Goal: Information Seeking & Learning: Check status

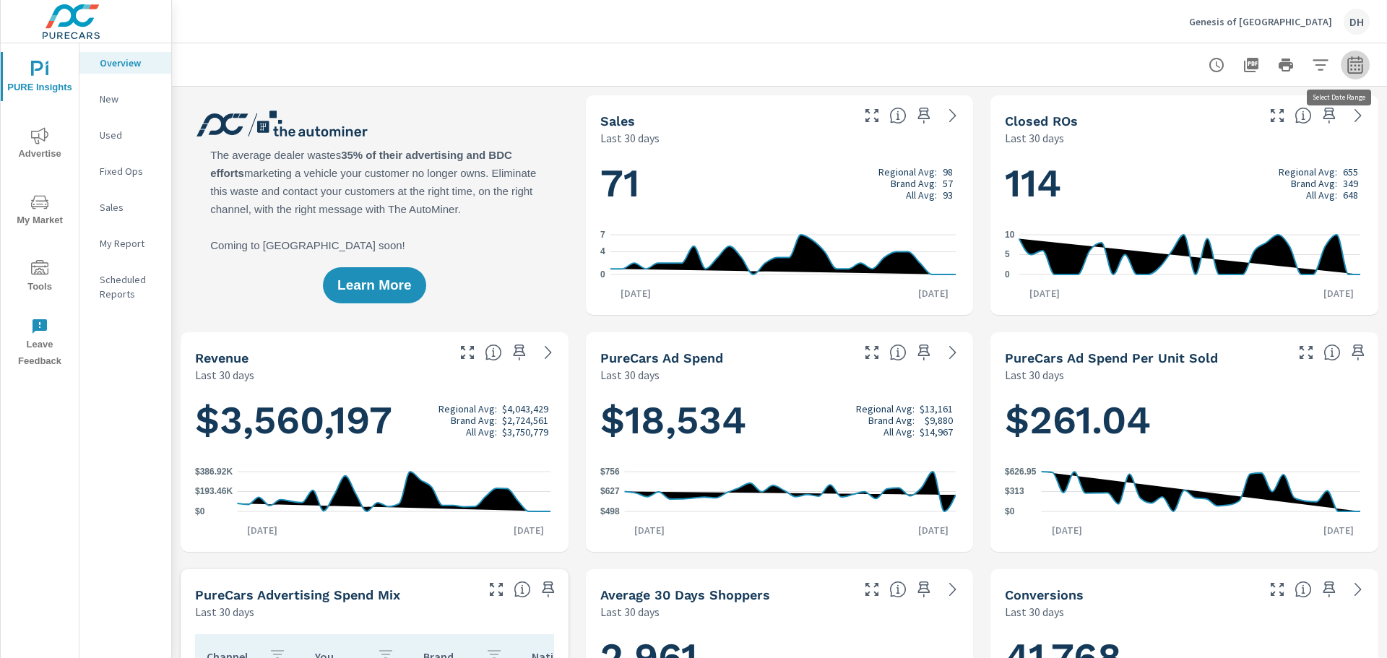
click at [1350, 65] on icon "button" at bounding box center [1354, 67] width 9 height 6
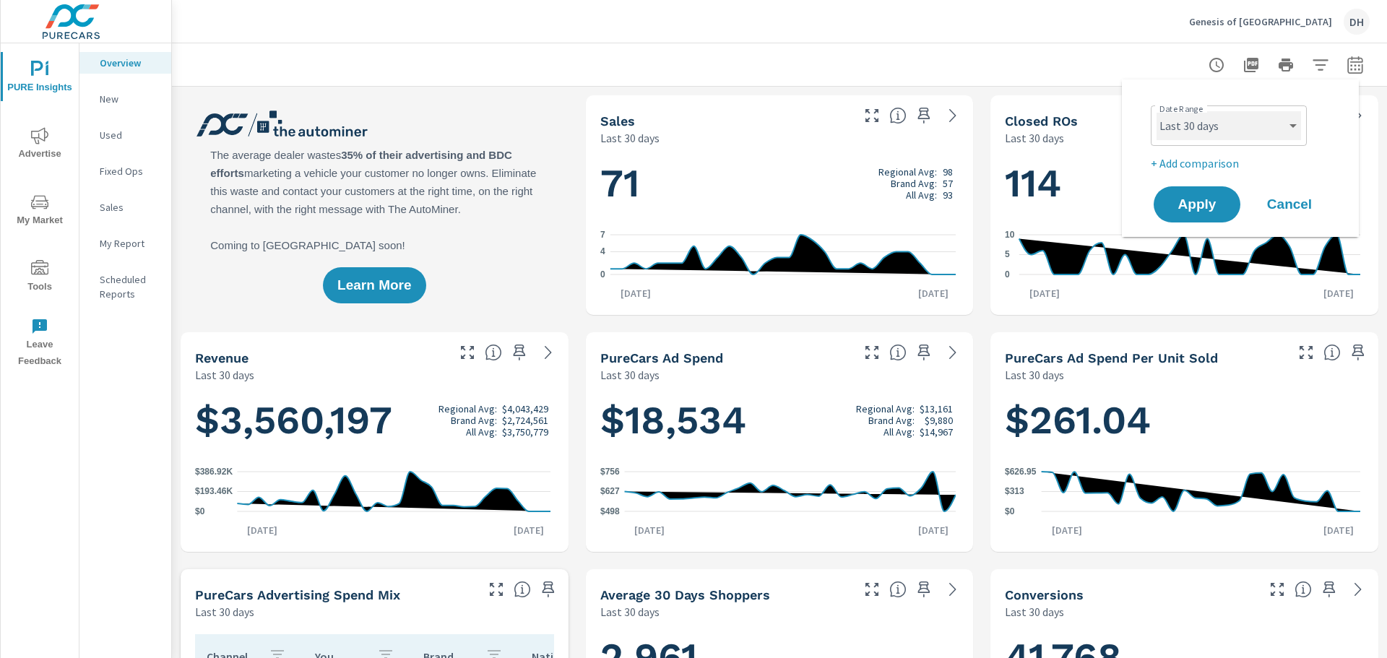
click at [1291, 127] on select "Custom [DATE] Last week Last 7 days Last 14 days Last 30 days Last 45 days Last…" at bounding box center [1229, 125] width 144 height 29
click at [1157, 111] on select "Custom [DATE] Last week Last 7 days Last 14 days Last 30 days Last 45 days Last…" at bounding box center [1229, 125] width 144 height 29
select select "Last month"
click at [1197, 204] on span "Apply" at bounding box center [1196, 205] width 59 height 14
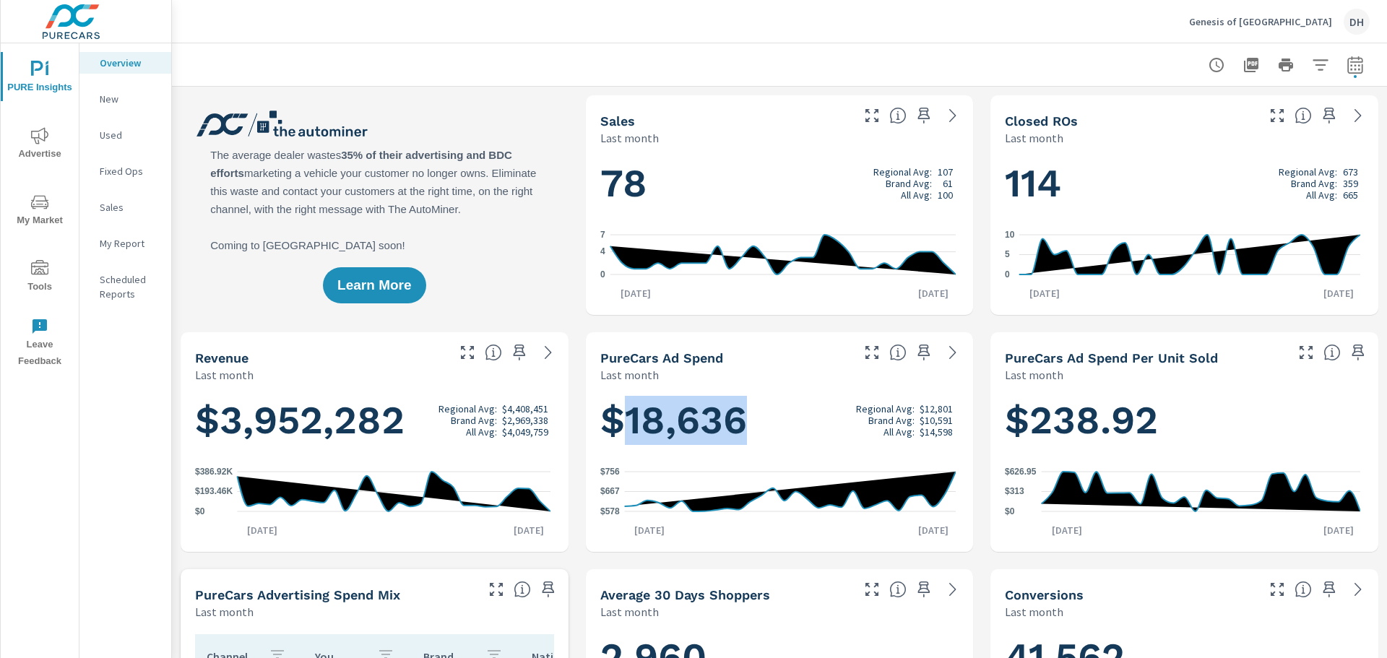
drag, startPoint x: 756, startPoint y: 420, endPoint x: 623, endPoint y: 420, distance: 132.2
click at [623, 420] on h1 "$18,636 Regional Avg: $12,801 Brand Avg: $10,591 All Avg: $14,598" at bounding box center [779, 420] width 359 height 49
click at [765, 406] on h1 "$18,636 Regional Avg: $12,801 Brand Avg: $10,591 All Avg: $14,598" at bounding box center [779, 420] width 359 height 49
drag, startPoint x: 758, startPoint y: 421, endPoint x: 600, endPoint y: 419, distance: 157.5
click at [600, 419] on h1 "$18,636 Regional Avg: $12,801 Brand Avg: $10,591 All Avg: $14,598" at bounding box center [779, 420] width 359 height 49
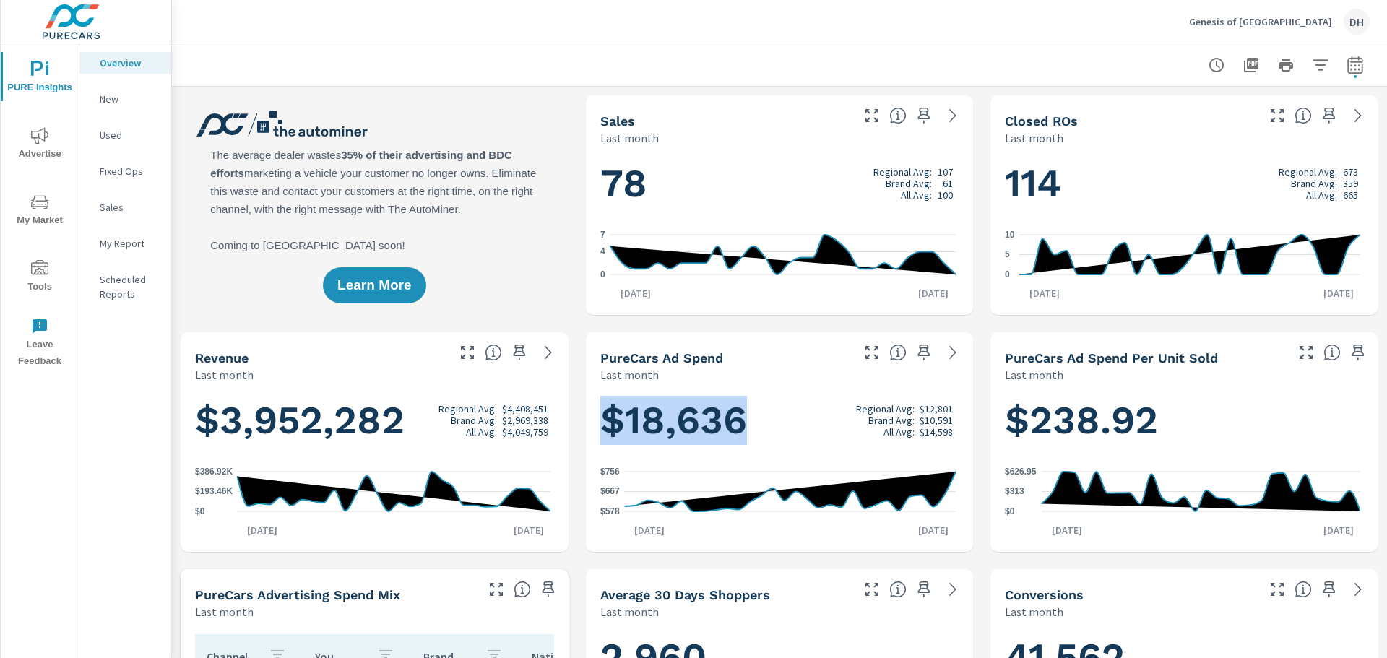
copy h1 "$18,636"
click at [113, 99] on p "New" at bounding box center [130, 99] width 60 height 14
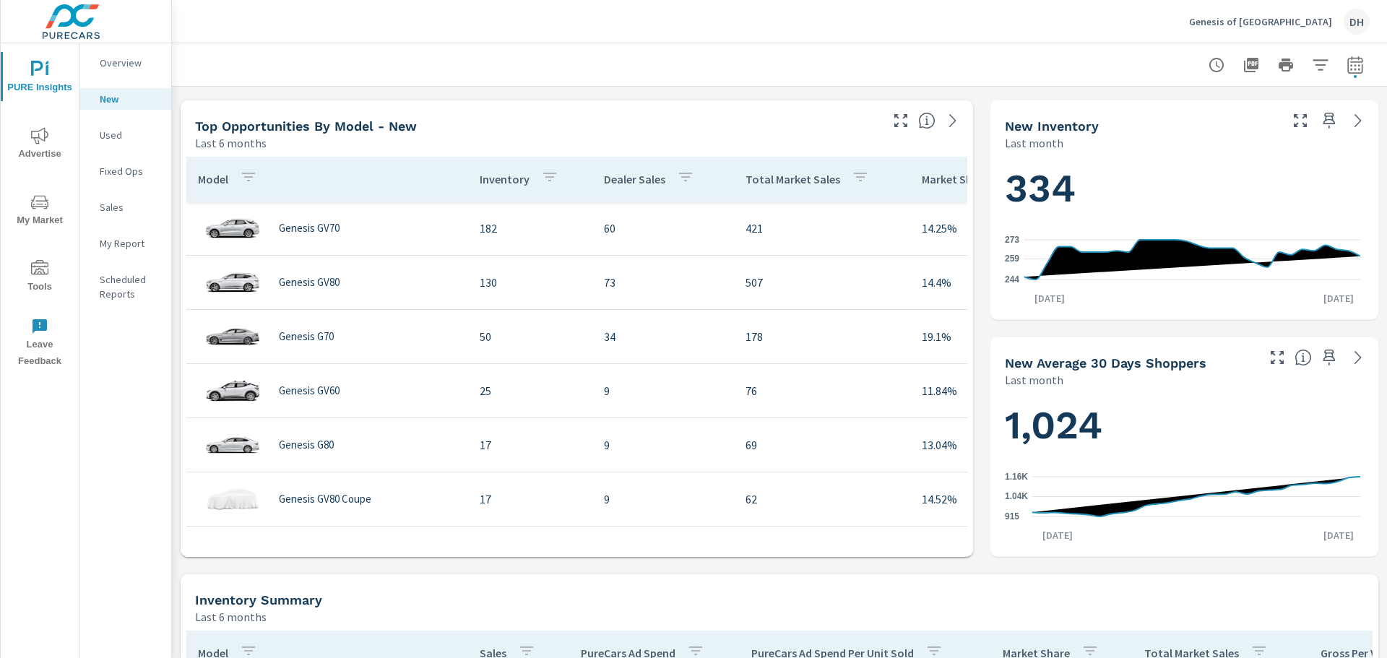
scroll to position [506, 0]
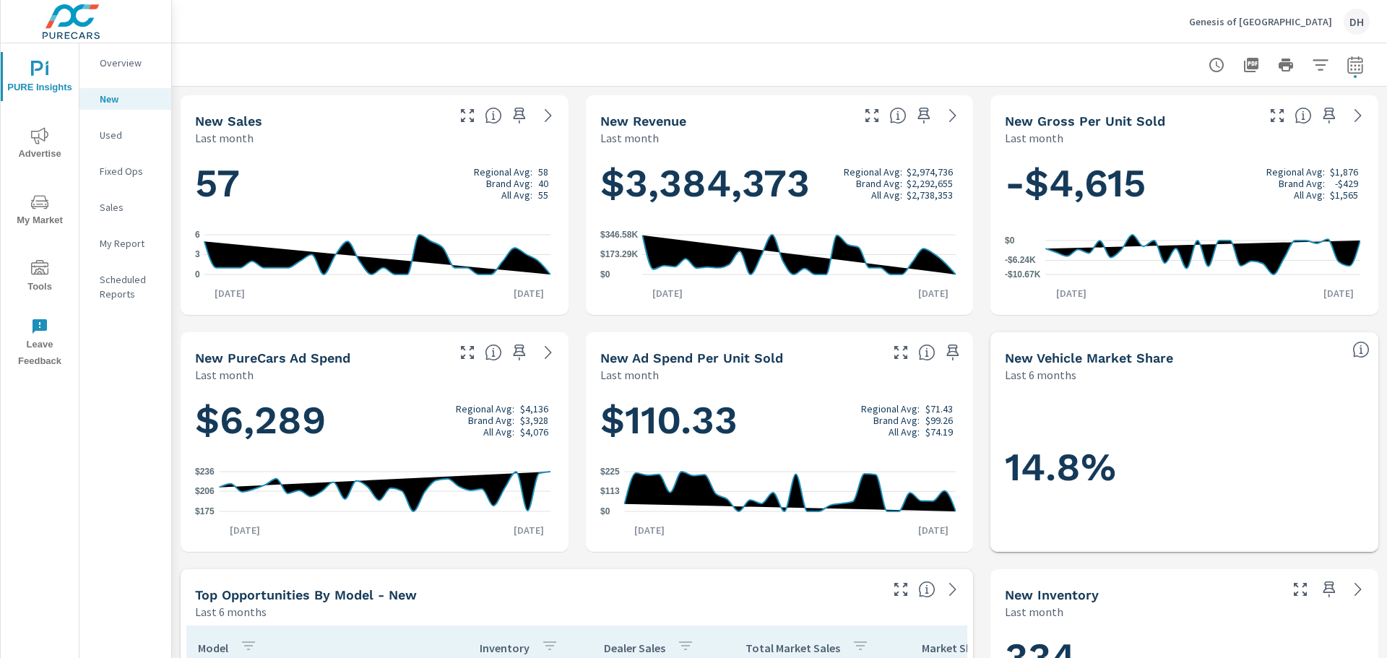
click at [39, 137] on icon "nav menu" at bounding box center [39, 135] width 17 height 17
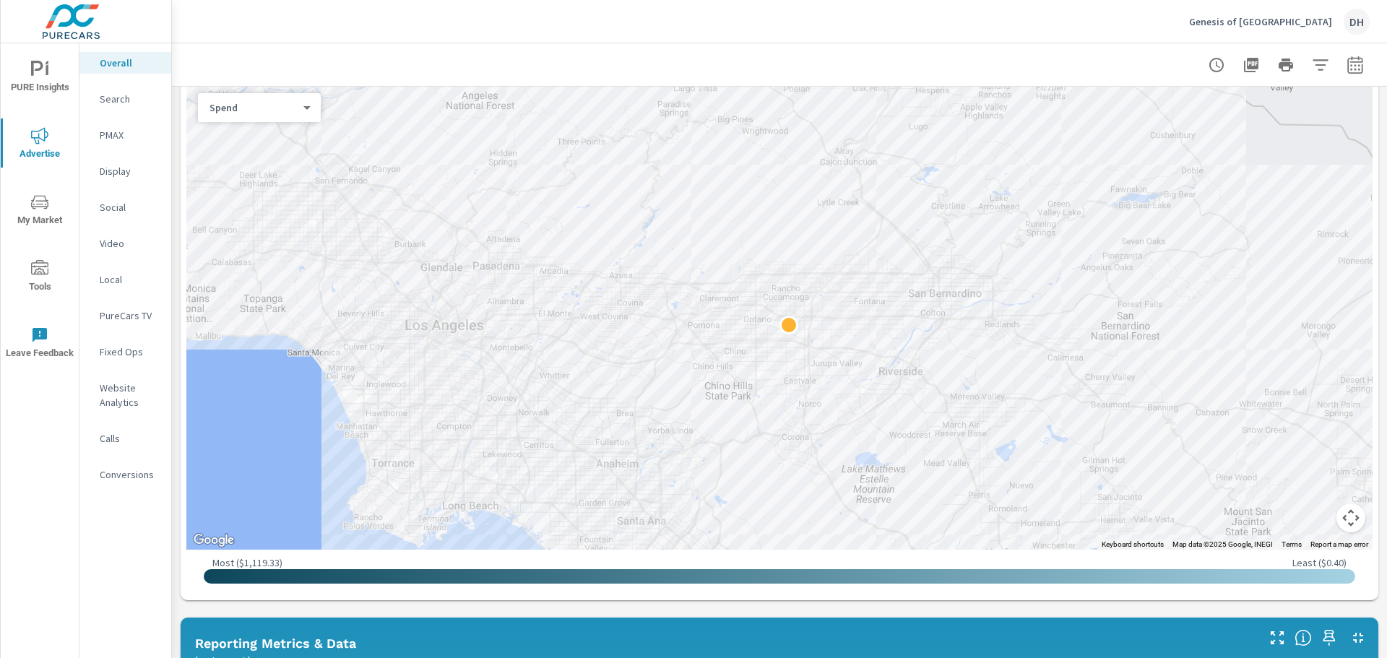
scroll to position [578, 0]
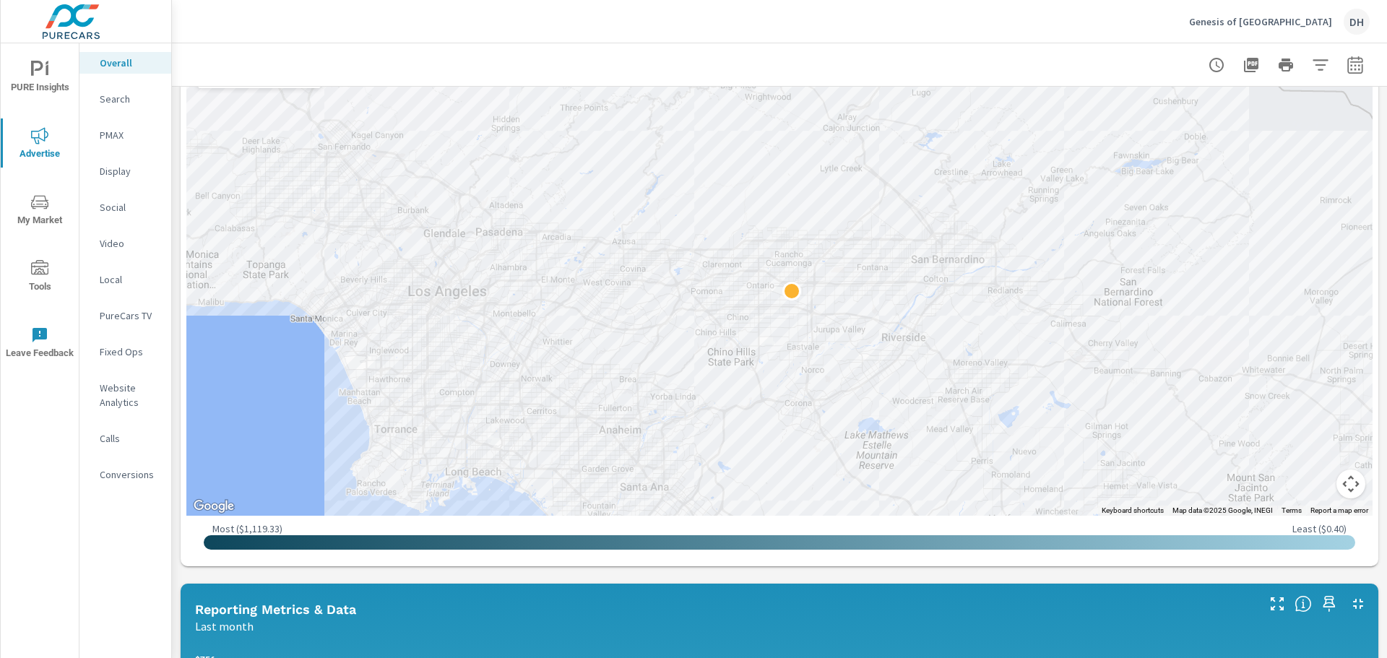
click at [28, 207] on span "My Market" at bounding box center [39, 211] width 69 height 35
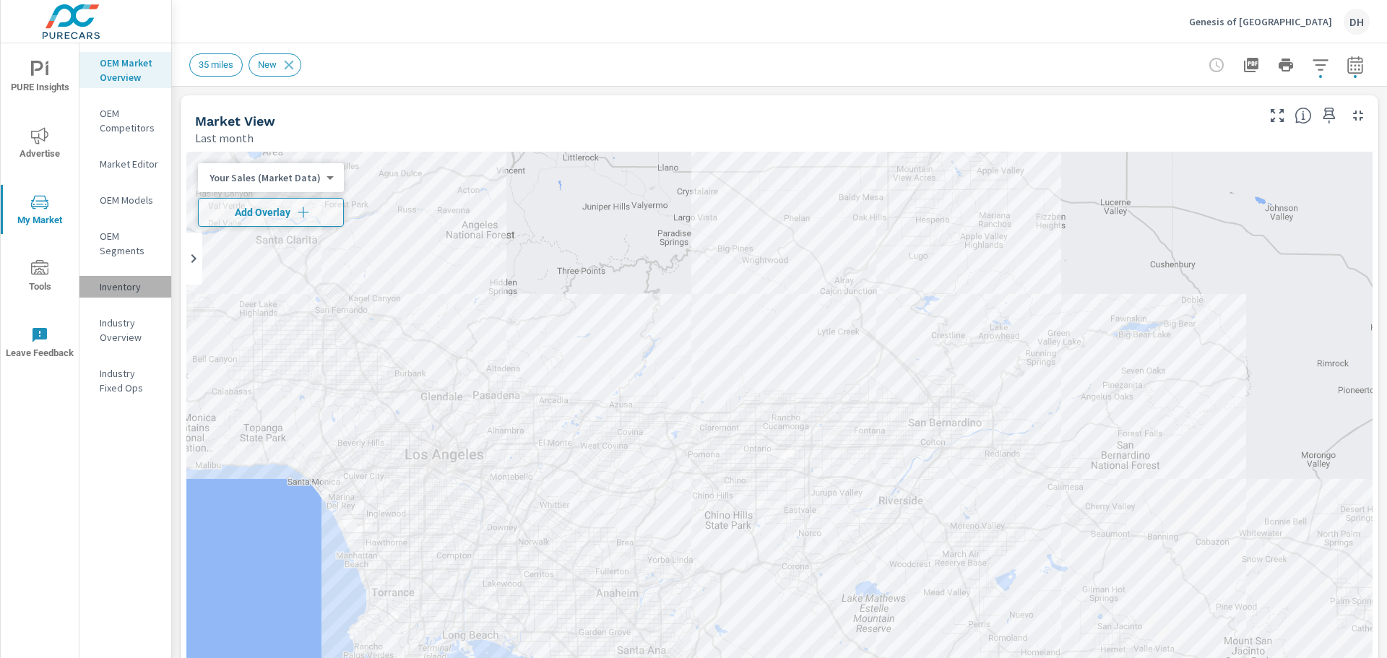
click at [118, 290] on p "Inventory" at bounding box center [130, 287] width 60 height 14
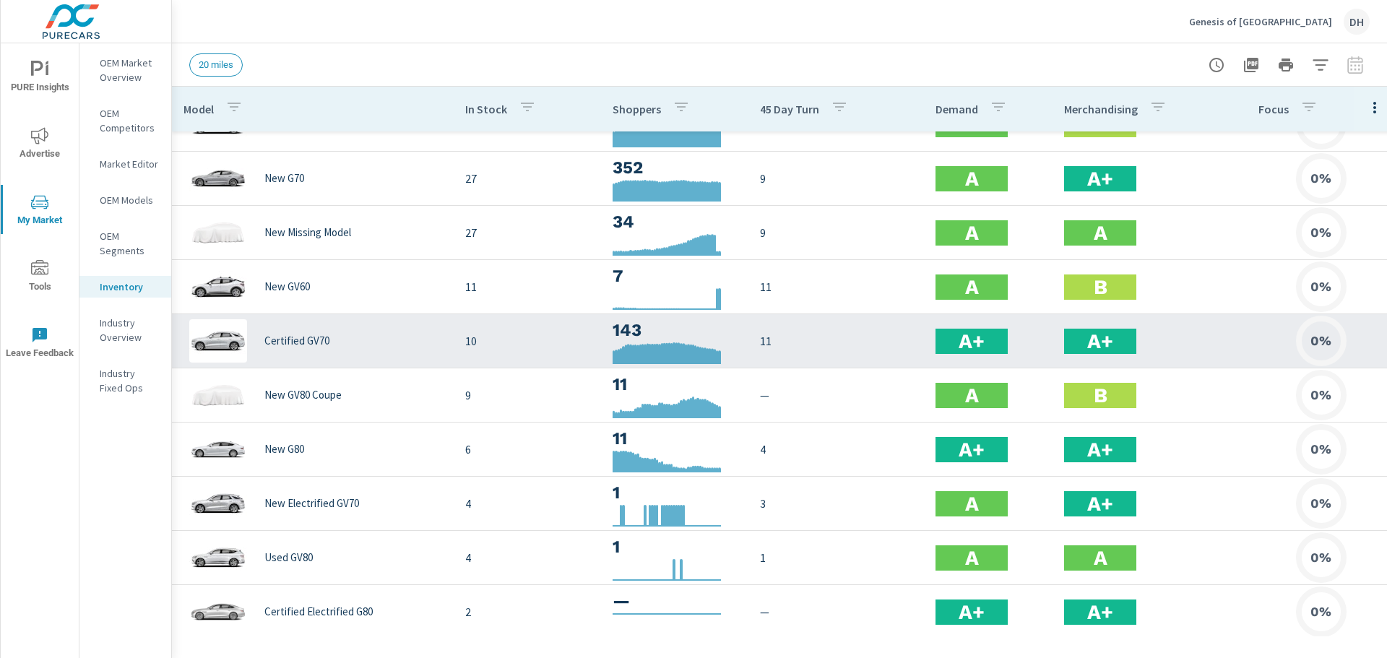
scroll to position [144, 0]
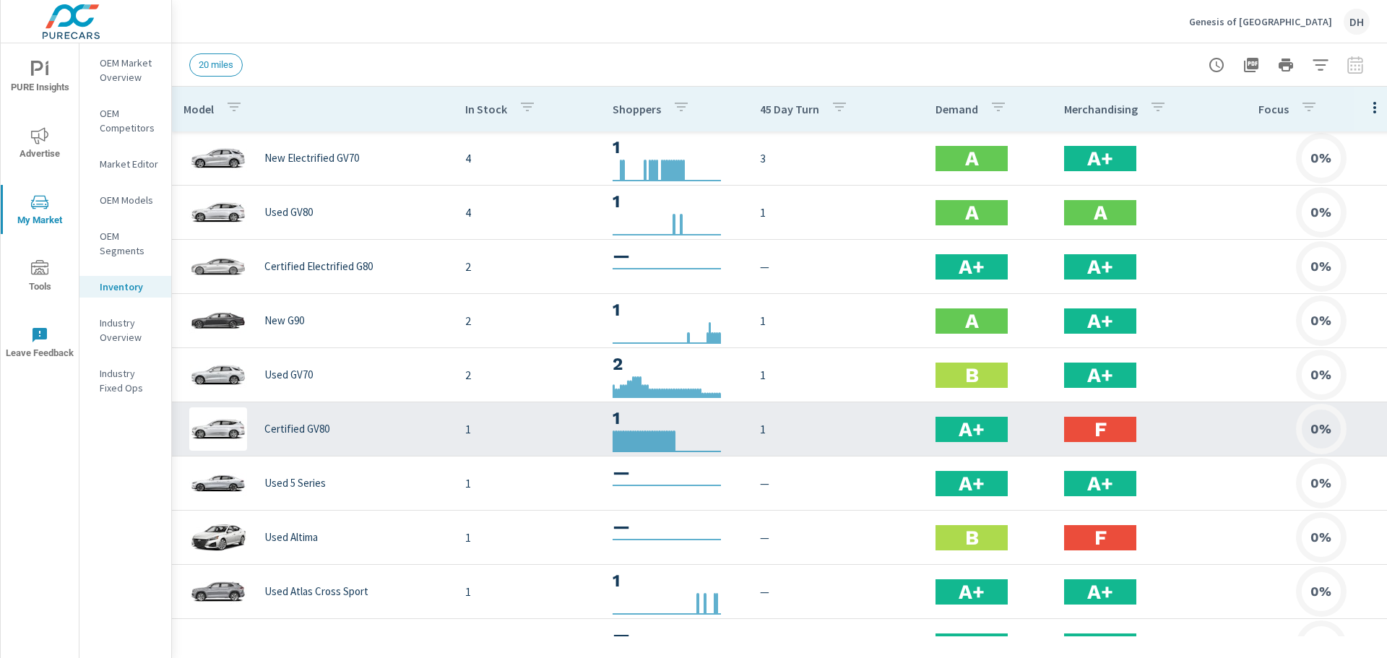
scroll to position [259, 0]
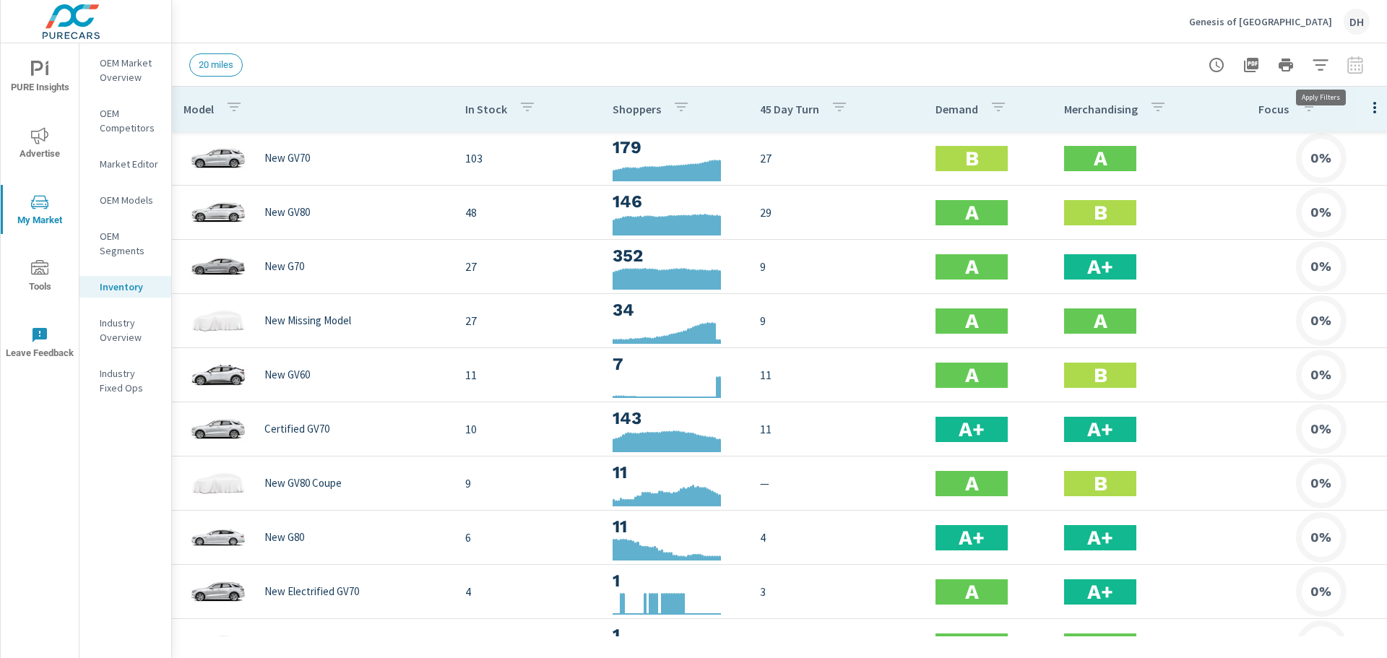
click at [1323, 62] on icon "button" at bounding box center [1320, 64] width 17 height 17
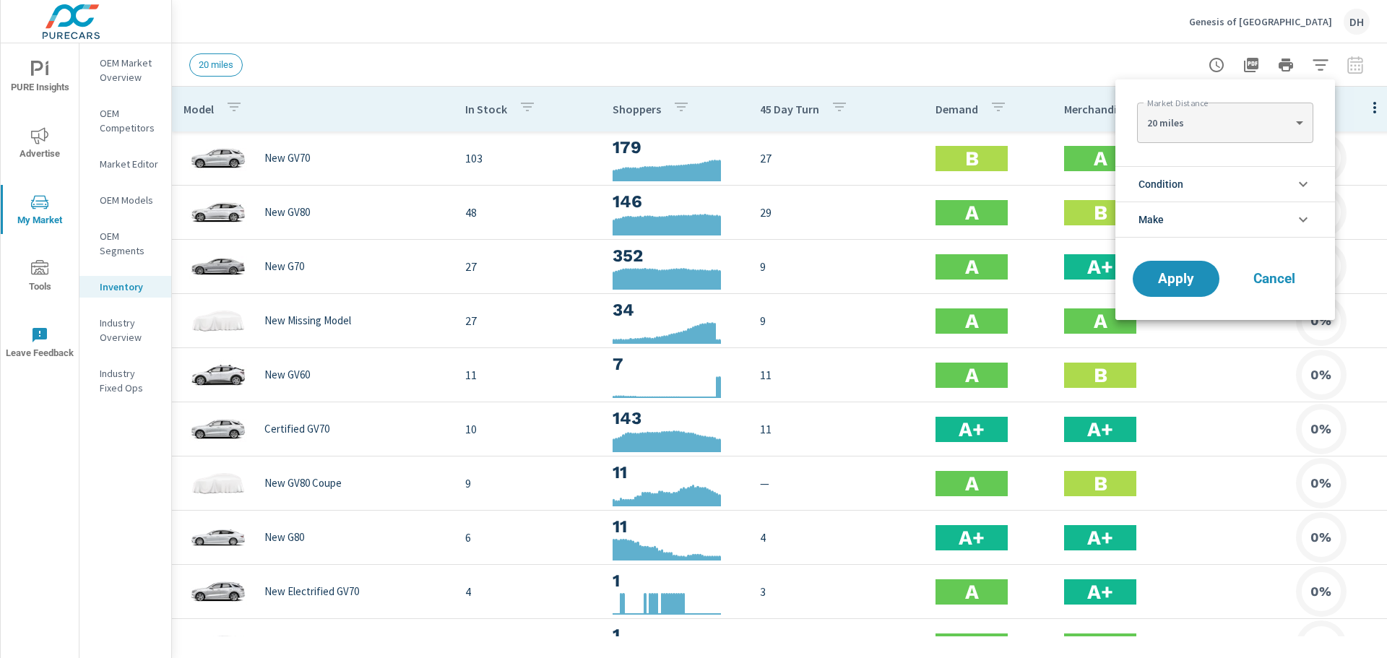
click at [1305, 183] on icon "filter options" at bounding box center [1303, 184] width 17 height 17
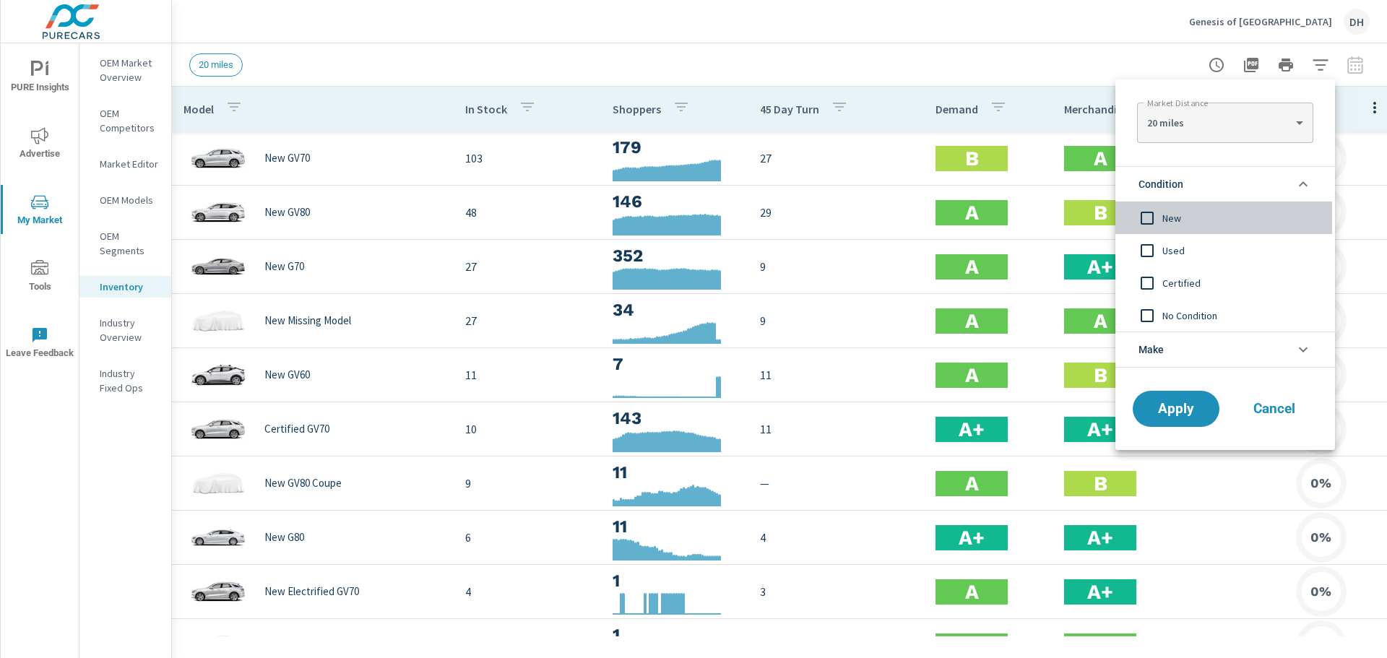
click at [1154, 209] on input "filter options" at bounding box center [1147, 218] width 30 height 30
click at [1305, 181] on icon "filter options" at bounding box center [1303, 184] width 17 height 17
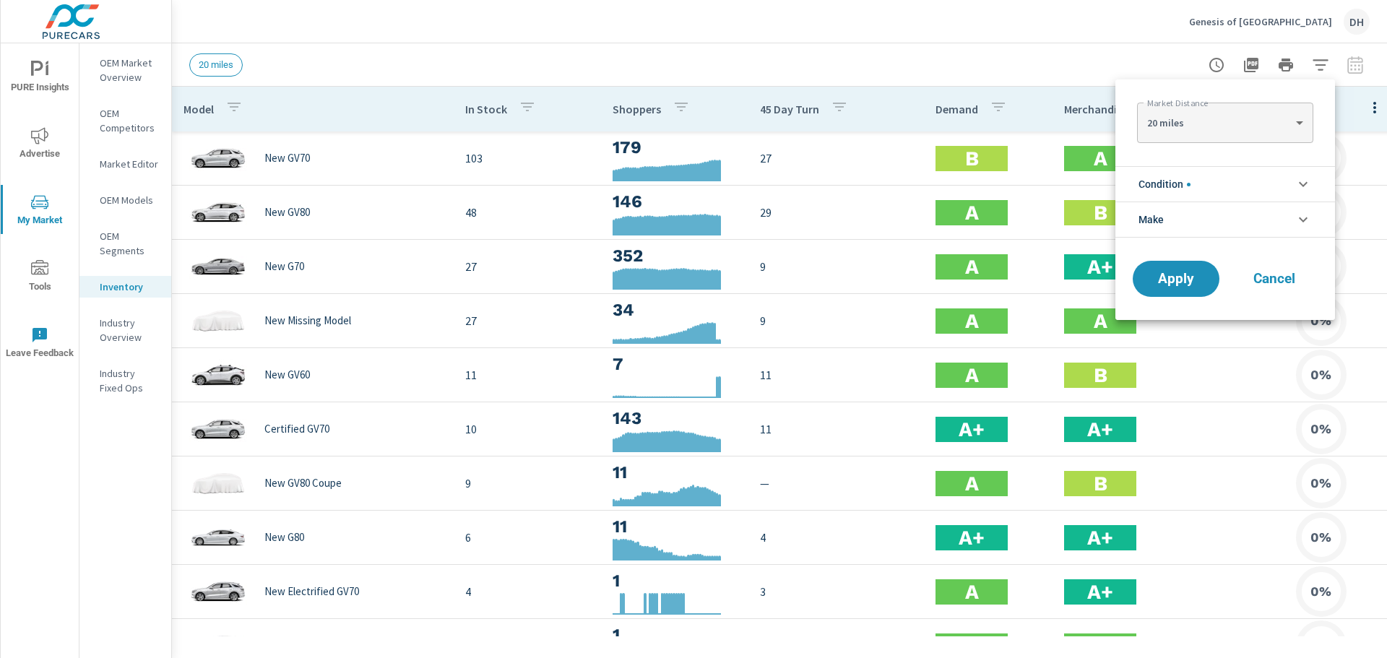
click at [1303, 217] on icon "filter options" at bounding box center [1303, 219] width 17 height 17
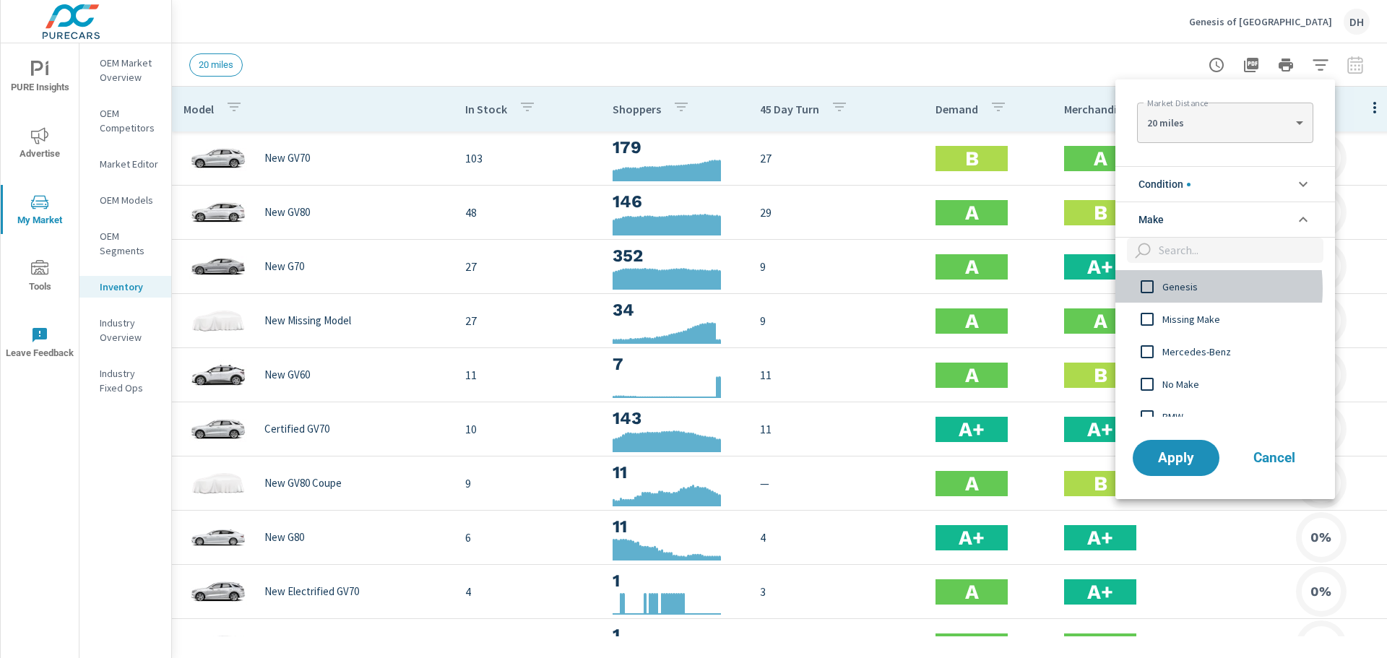
click at [1150, 288] on input "filter options" at bounding box center [1147, 287] width 30 height 30
click at [1302, 122] on body "PURE Insights Advertise My Market Tools Leave Feedback OEM Market Overview OEM …" at bounding box center [693, 329] width 1387 height 658
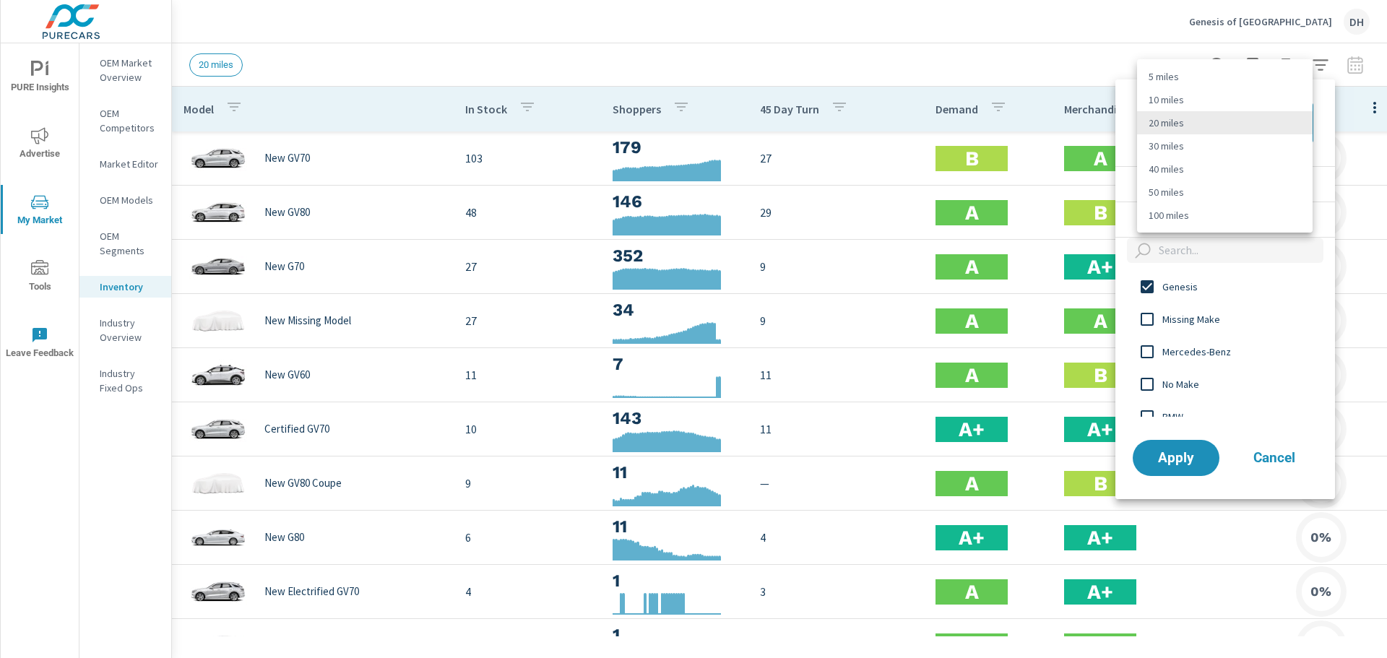
click at [1185, 143] on li "30 miles" at bounding box center [1225, 145] width 176 height 23
type Distance "30"
click at [1180, 455] on span "Apply" at bounding box center [1175, 458] width 59 height 14
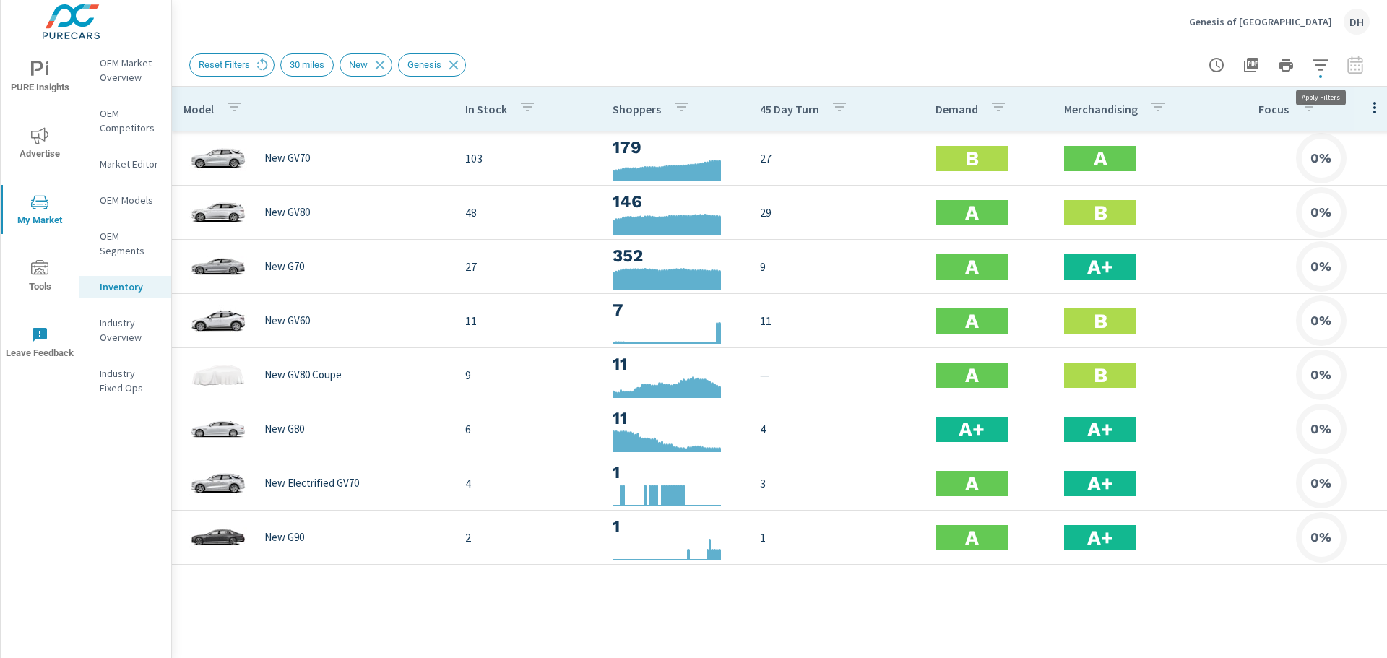
click at [1323, 66] on icon "button" at bounding box center [1320, 64] width 17 height 17
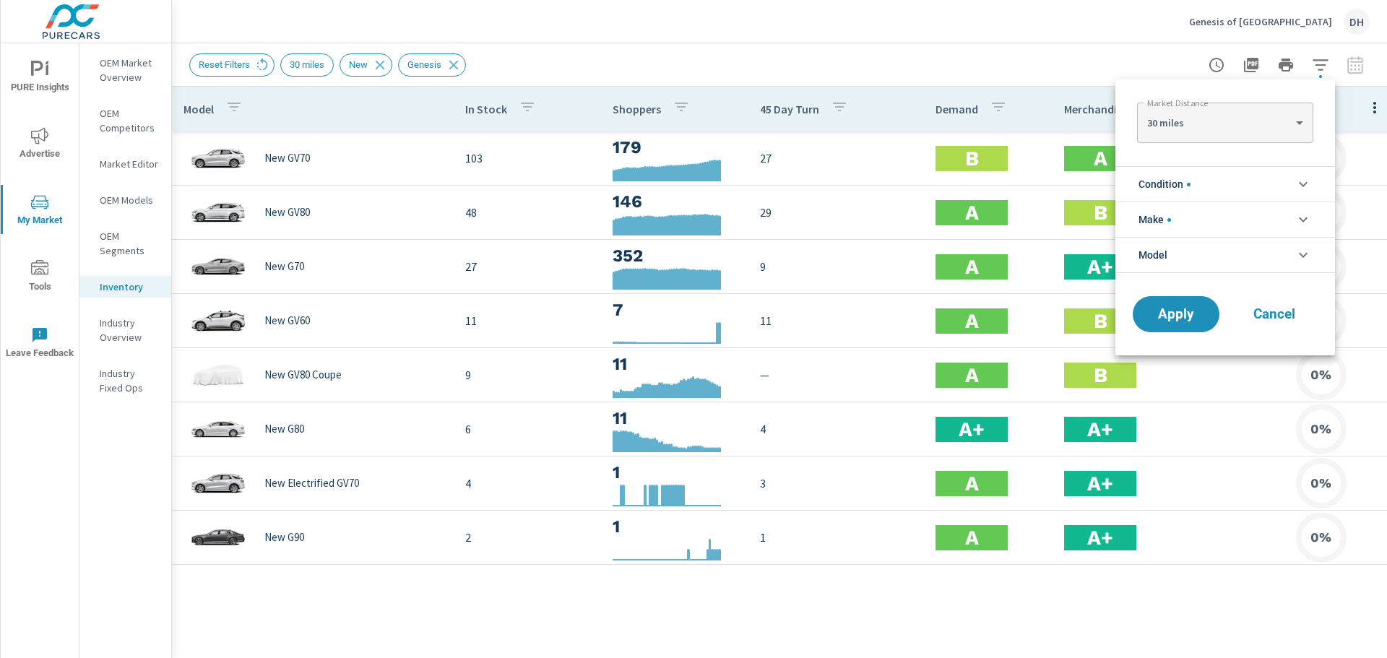
click at [1323, 66] on div at bounding box center [693, 329] width 1387 height 658
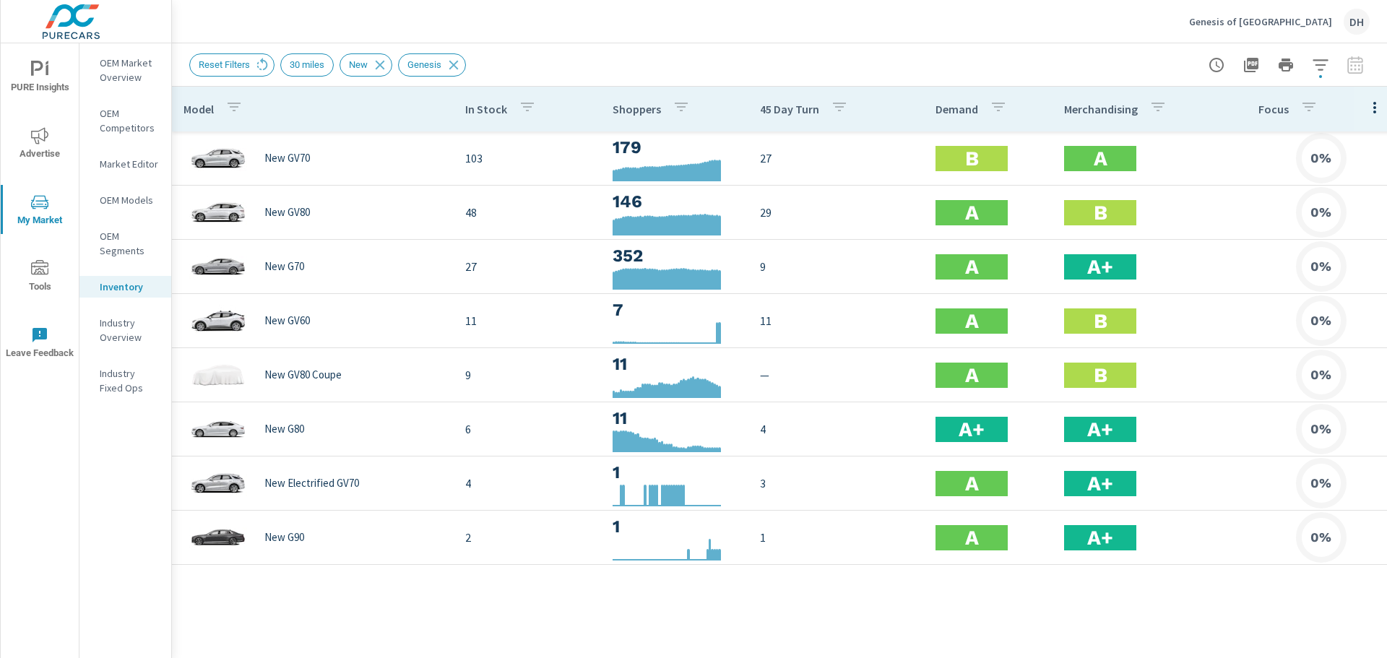
click at [1354, 68] on div at bounding box center [1286, 65] width 168 height 29
click at [1376, 106] on icon "button" at bounding box center [1374, 107] width 17 height 17
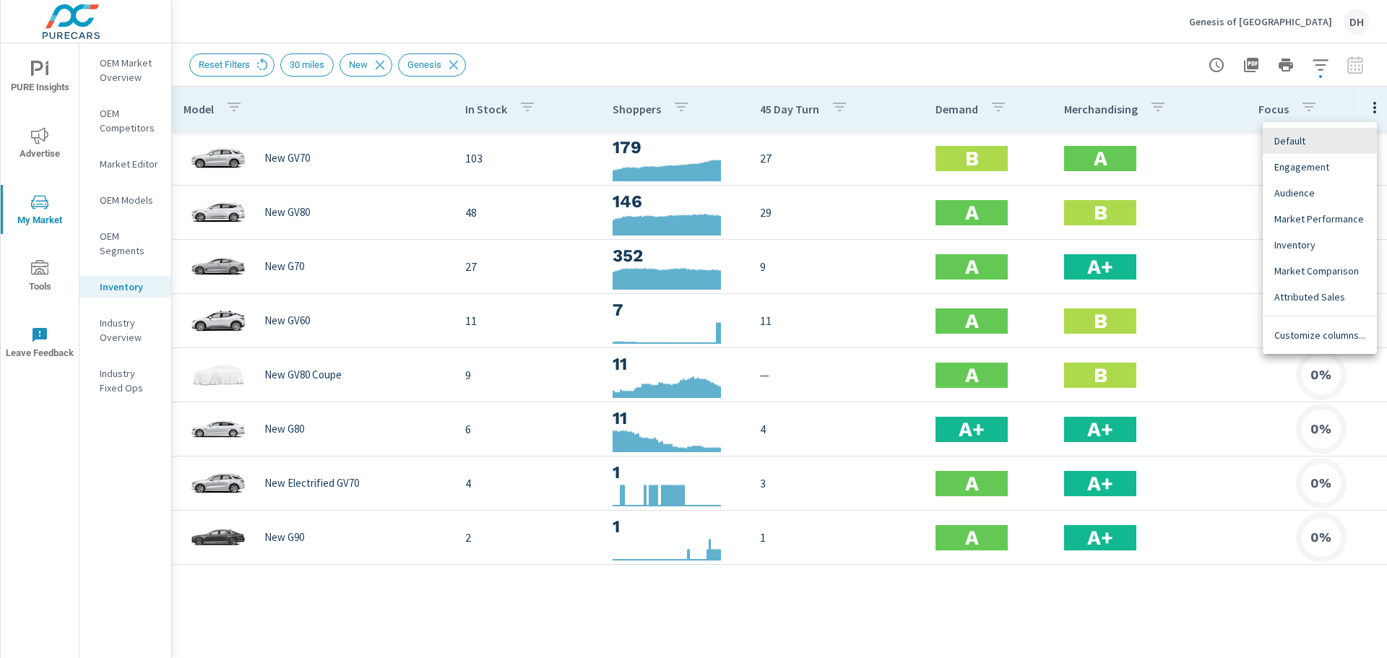
click at [1123, 64] on div at bounding box center [693, 329] width 1387 height 658
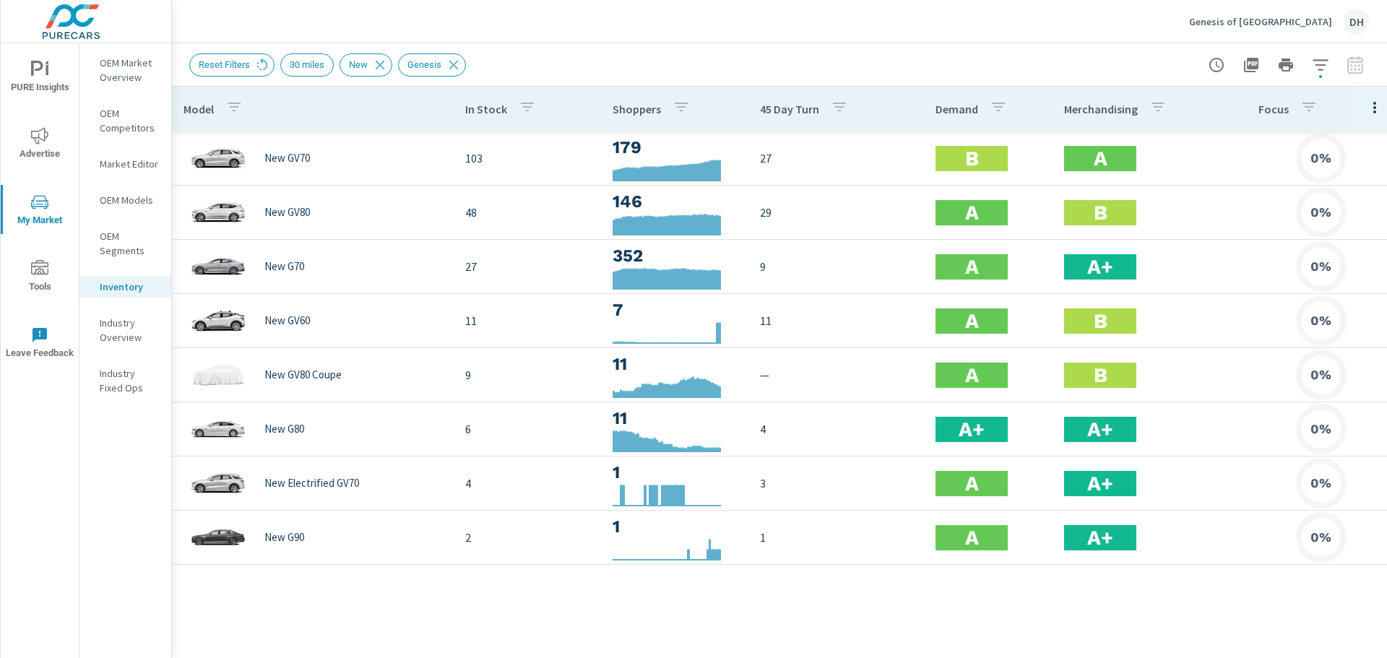
click at [1060, 27] on div "Genesis of Ontario DH" at bounding box center [779, 21] width 1180 height 43
click at [41, 138] on icon "nav menu" at bounding box center [39, 135] width 17 height 17
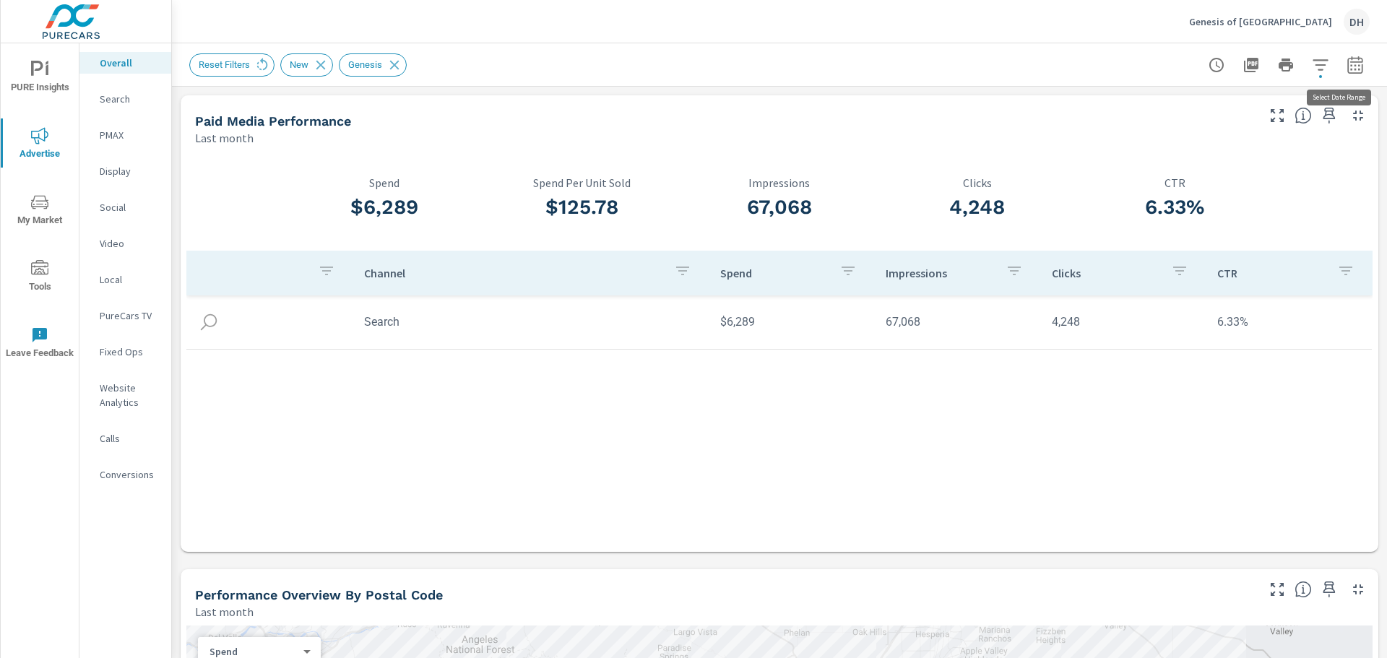
click at [1347, 68] on icon "button" at bounding box center [1355, 64] width 17 height 17
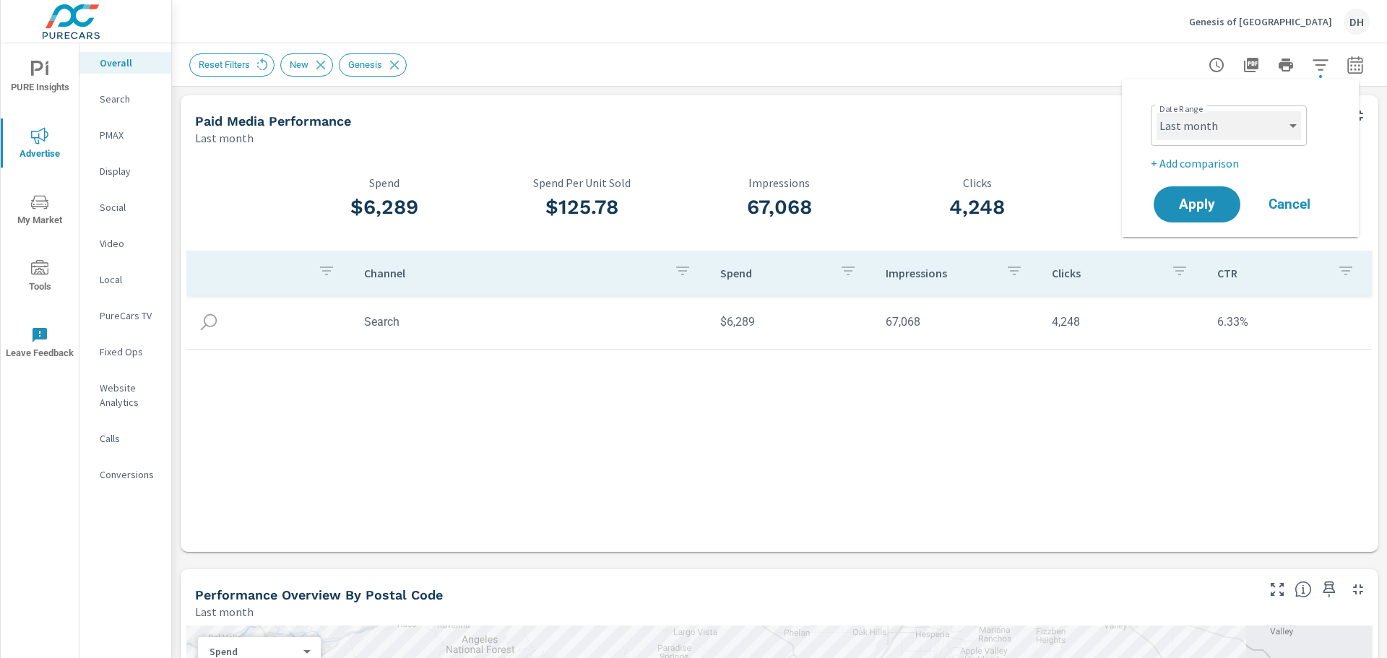
click at [1295, 123] on select "Custom [DATE] Last week Last 7 days Last 14 days Last 30 days Last 45 days Last…" at bounding box center [1229, 125] width 144 height 29
click at [1157, 111] on select "Custom [DATE] Last week Last 7 days Last 14 days Last 30 days Last 45 days Last…" at bounding box center [1229, 125] width 144 height 29
select select "custom"
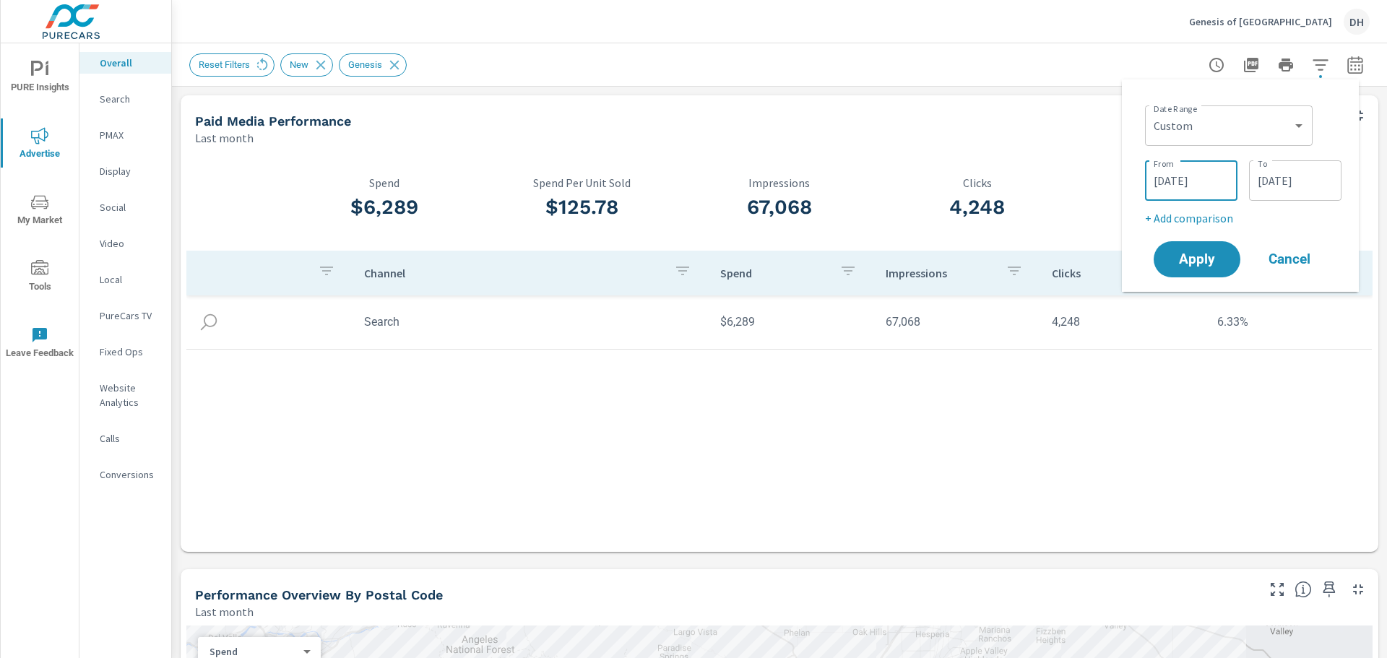
click at [1164, 182] on input "[DATE]" at bounding box center [1191, 180] width 81 height 29
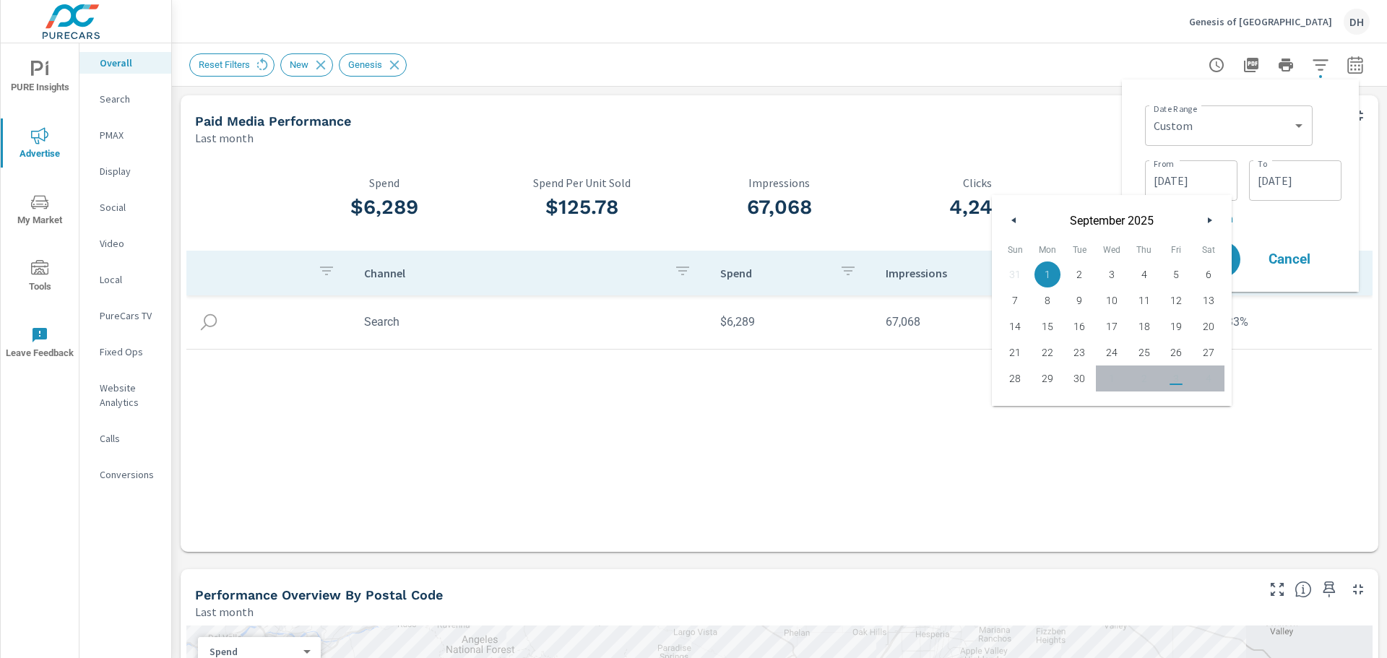
click at [1015, 221] on icon "button" at bounding box center [1011, 220] width 7 height 6
click at [1182, 274] on span "1" at bounding box center [1176, 274] width 33 height 19
type input "[DATE]"
click at [1278, 186] on input "[DATE]" at bounding box center [1295, 180] width 81 height 29
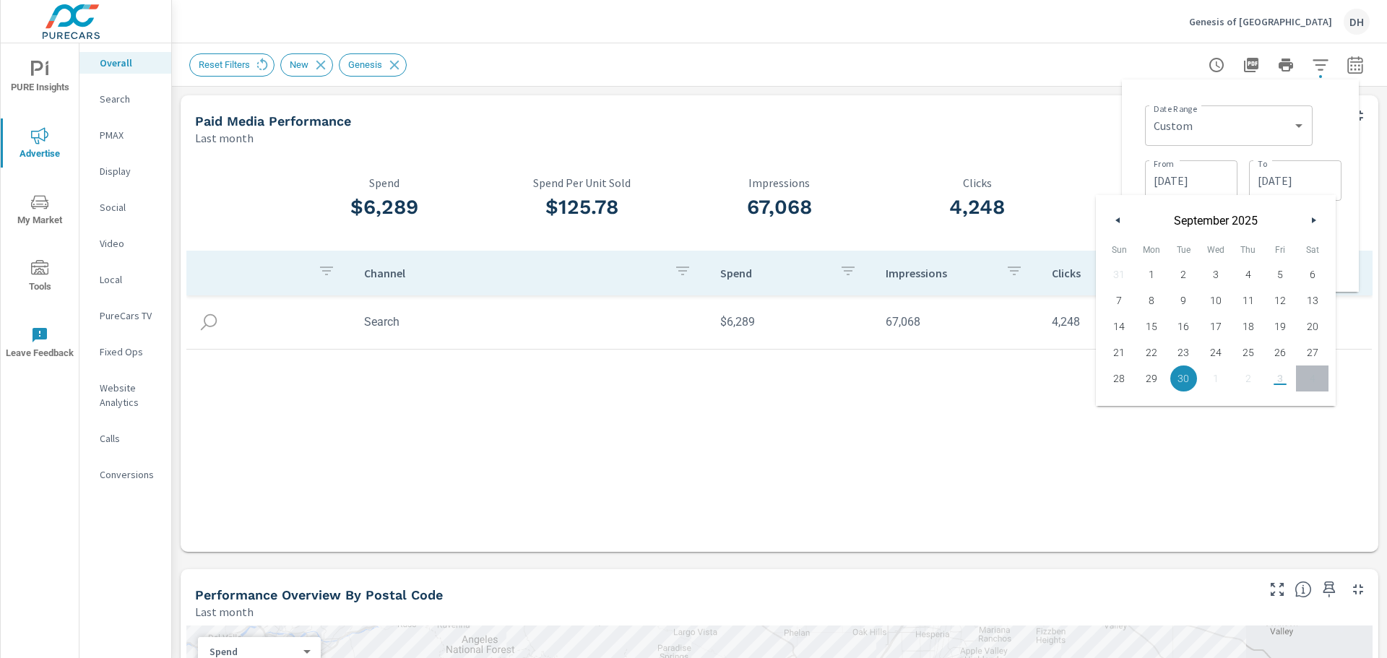
click at [1115, 219] on icon "button" at bounding box center [1115, 220] width 7 height 6
click at [1120, 403] on span "31" at bounding box center [1119, 404] width 33 height 19
type input "[DATE]"
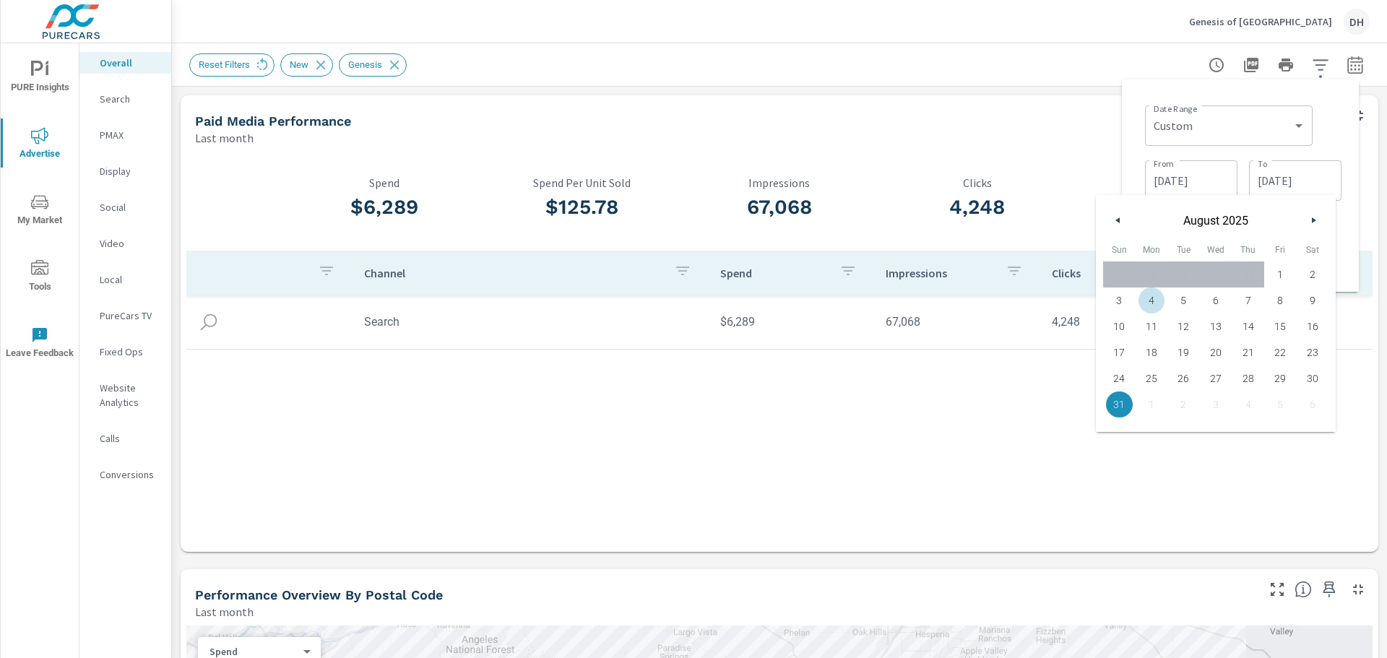
click at [1102, 121] on div "Paid Media Performance" at bounding box center [724, 121] width 1059 height 17
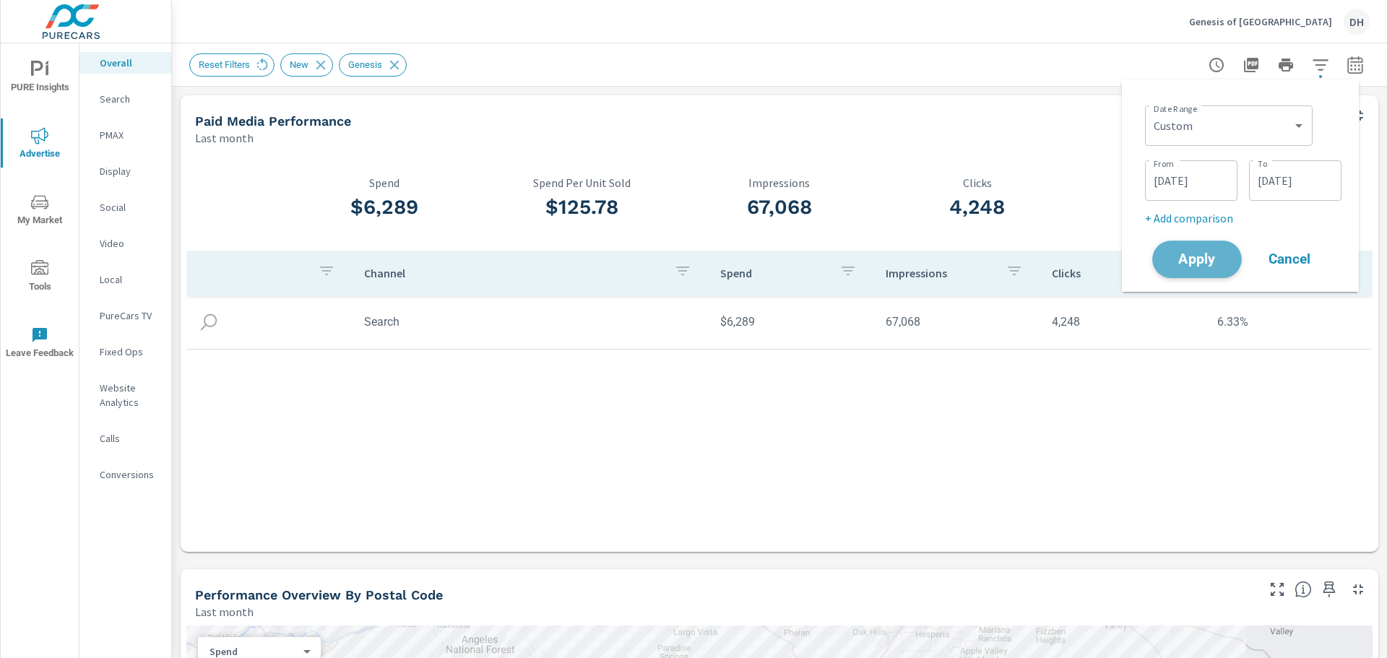
click at [1192, 254] on span "Apply" at bounding box center [1196, 260] width 59 height 14
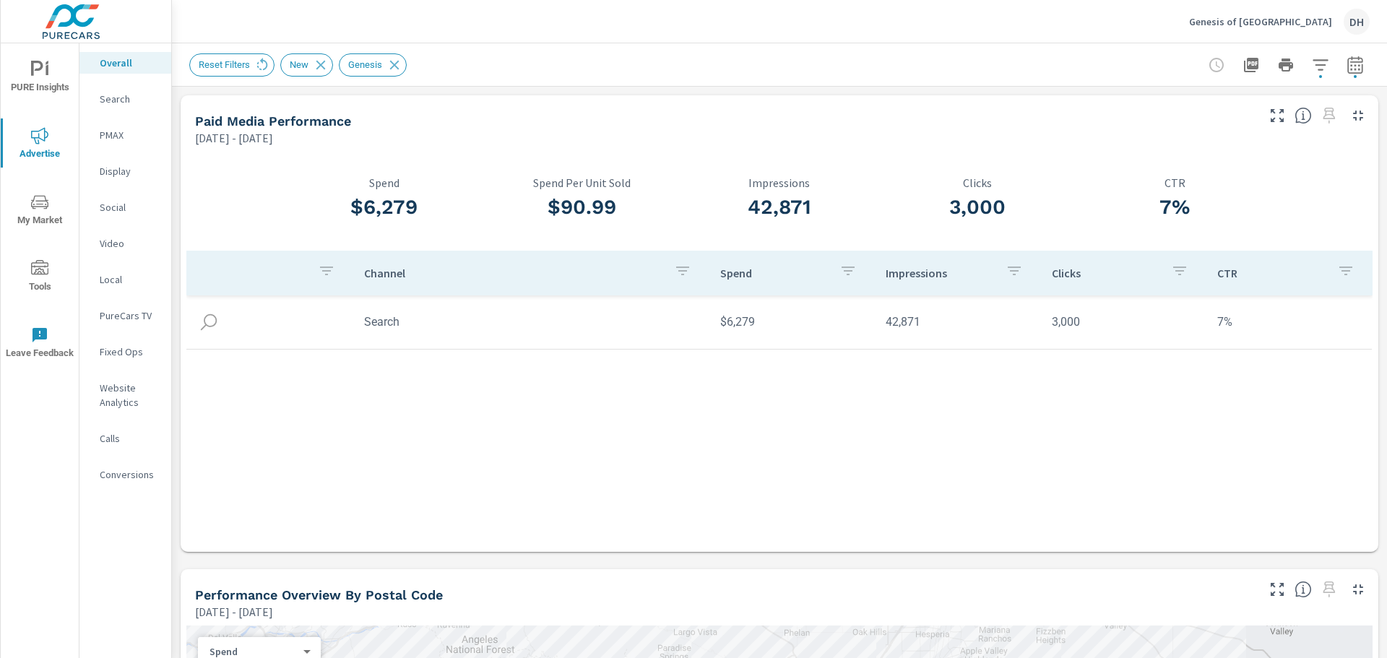
click at [41, 66] on icon "nav menu" at bounding box center [37, 68] width 12 height 15
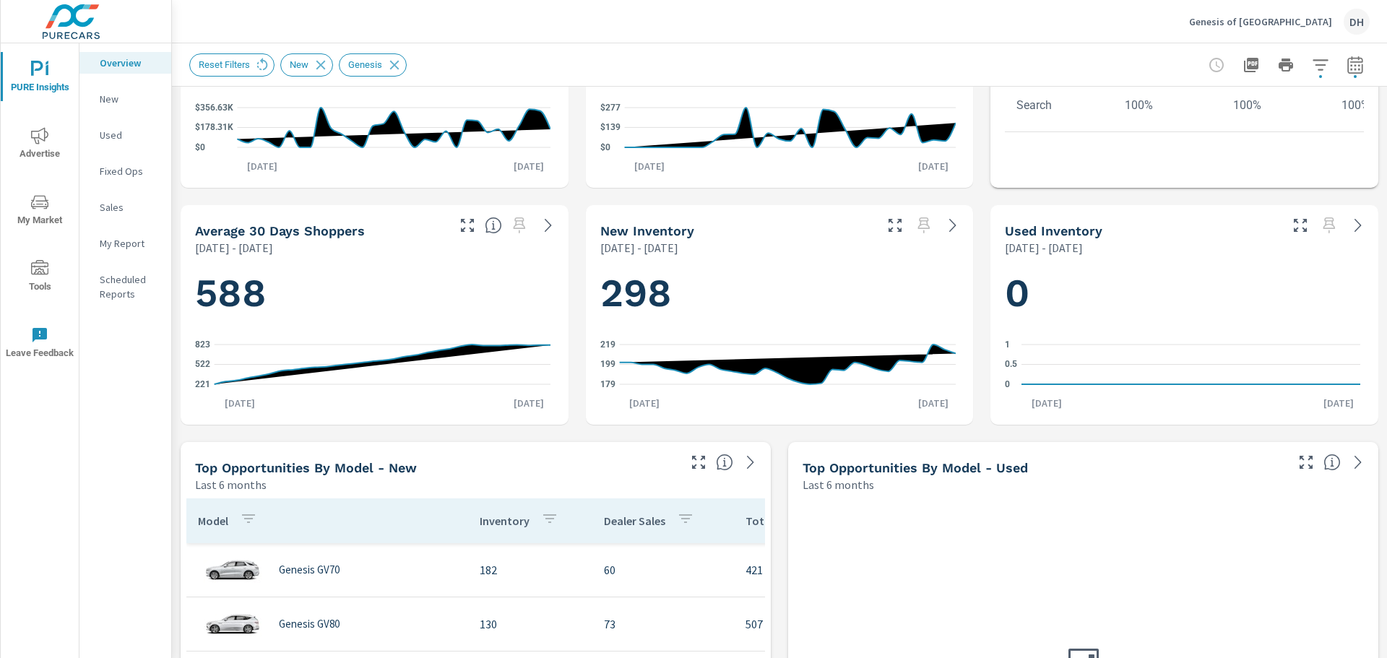
scroll to position [433, 0]
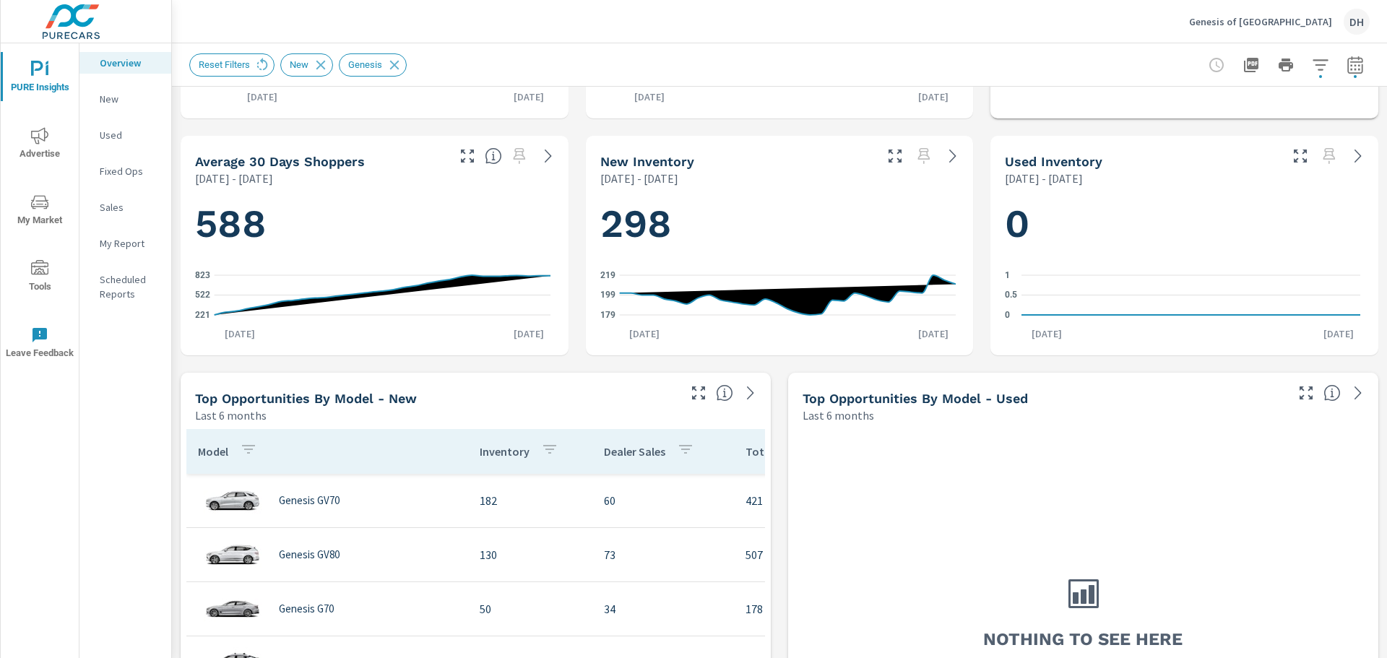
click at [36, 139] on icon "nav menu" at bounding box center [39, 135] width 17 height 17
